Goal: Find specific page/section: Find specific page/section

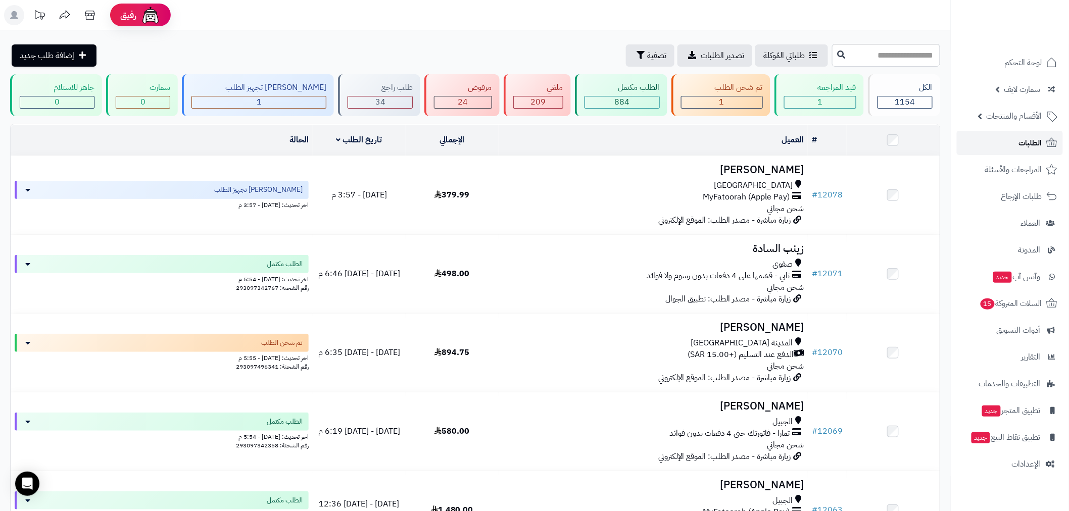
click at [1011, 139] on link "الطلبات" at bounding box center [1009, 143] width 106 height 24
click at [1022, 140] on span "الطلبات" at bounding box center [1030, 143] width 23 height 14
